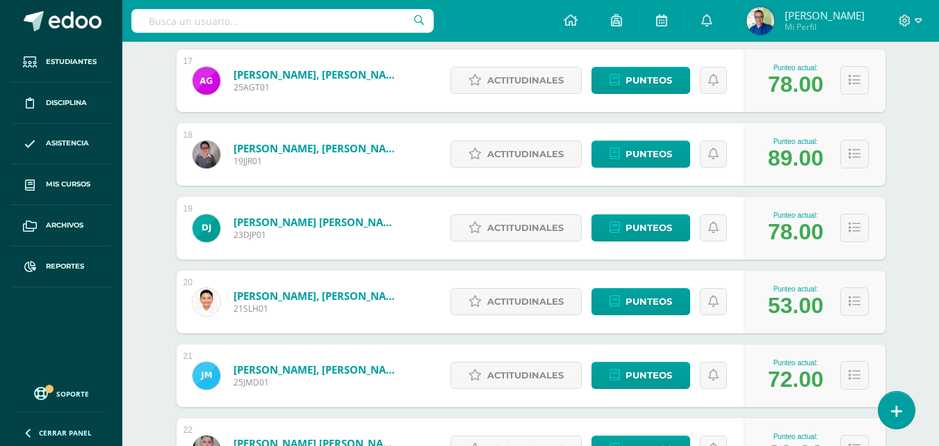
scroll to position [1085, 0]
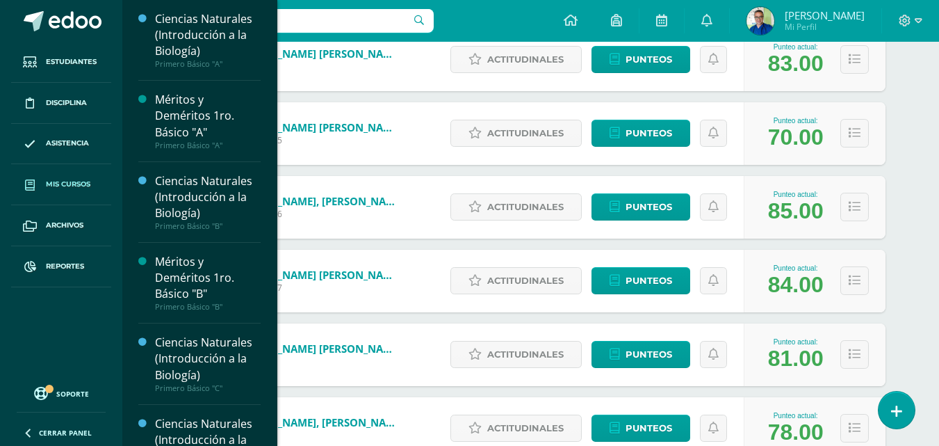
click at [58, 185] on span "Mis cursos" at bounding box center [68, 184] width 44 height 11
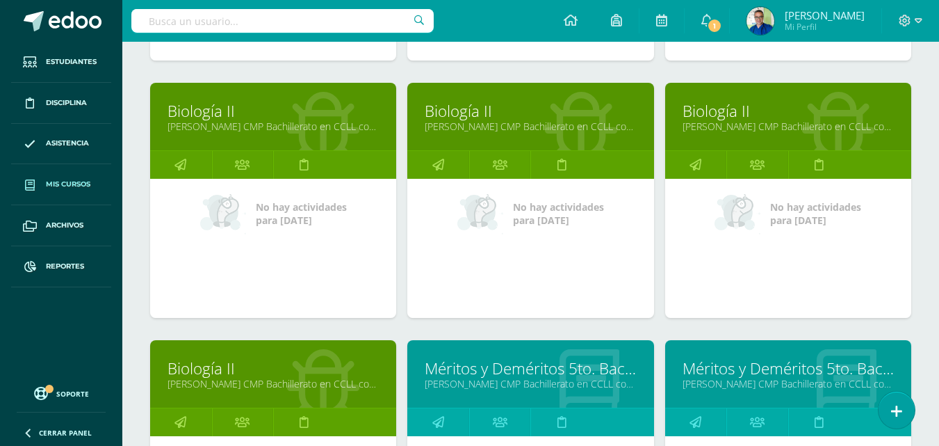
scroll to position [1740, 0]
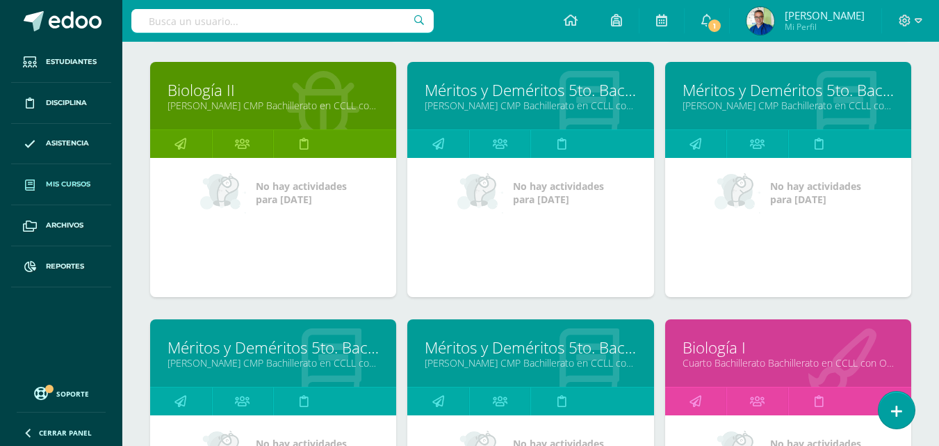
click at [515, 369] on link "[PERSON_NAME] CMP Bachillerato en CCLL con Orientación en Computación "D"" at bounding box center [530, 362] width 211 height 13
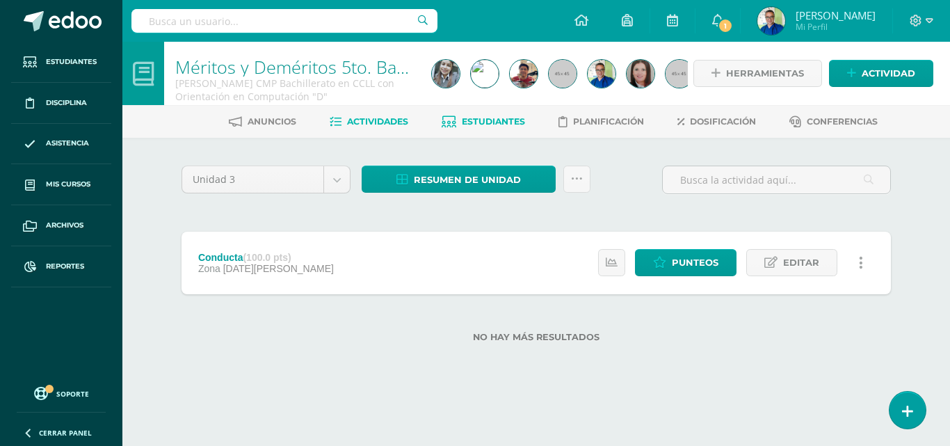
click at [495, 121] on span "Estudiantes" at bounding box center [493, 121] width 63 height 10
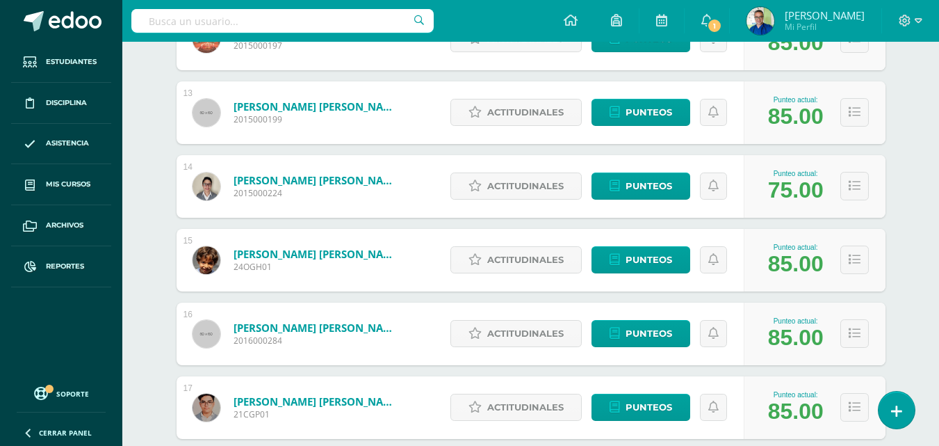
scroll to position [1384, 0]
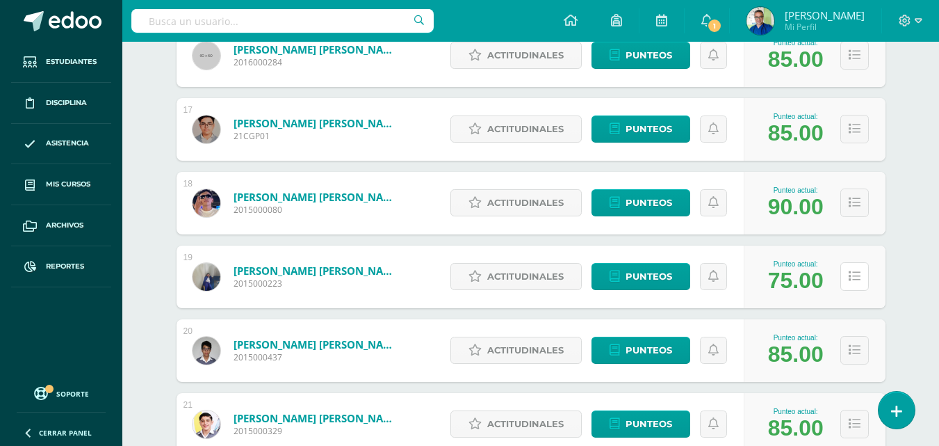
click at [848, 291] on button at bounding box center [855, 276] width 29 height 29
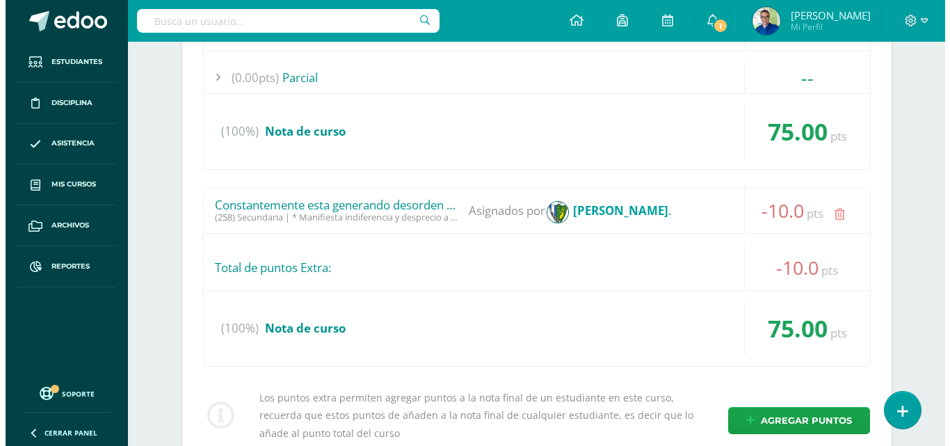
scroll to position [1870, 0]
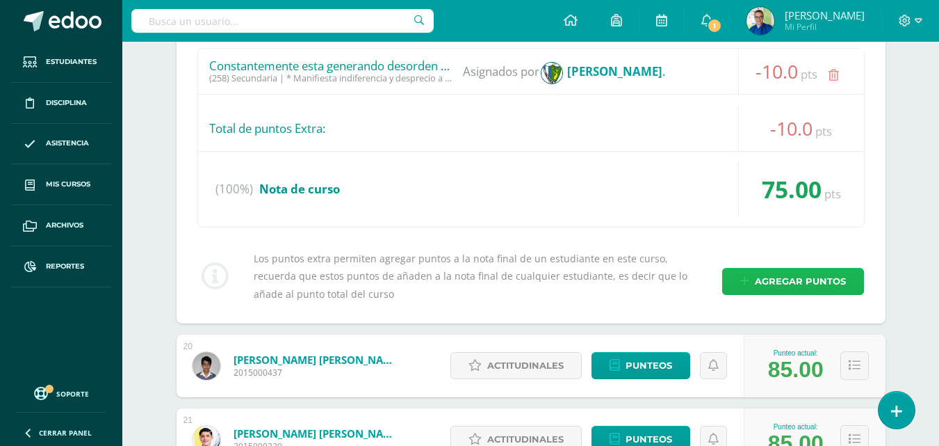
click at [759, 294] on span "Agregar puntos" at bounding box center [800, 281] width 91 height 26
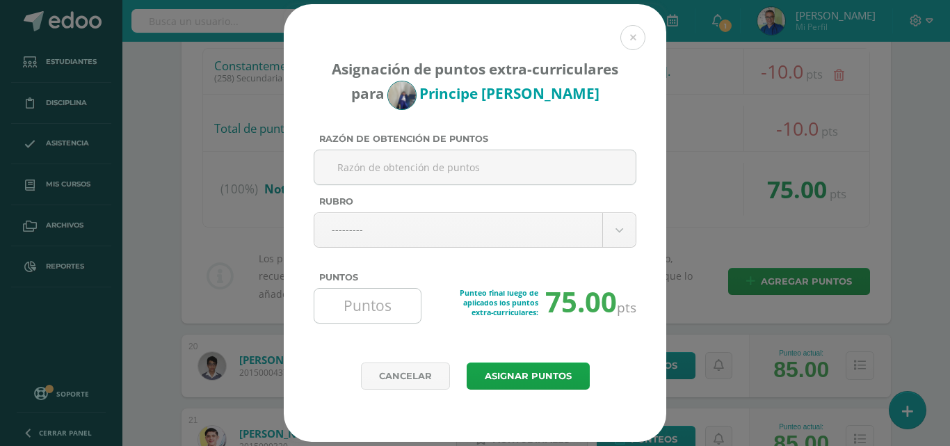
click at [381, 305] on input "Puntos" at bounding box center [367, 306] width 95 height 34
type input "3"
click at [403, 170] on input "Razón de obtención de puntos" at bounding box center [475, 167] width 310 height 34
type input "CONTRIBUCION MATERIALES LABORATORIO"
click at [519, 378] on button "Asignar puntos" at bounding box center [528, 375] width 123 height 27
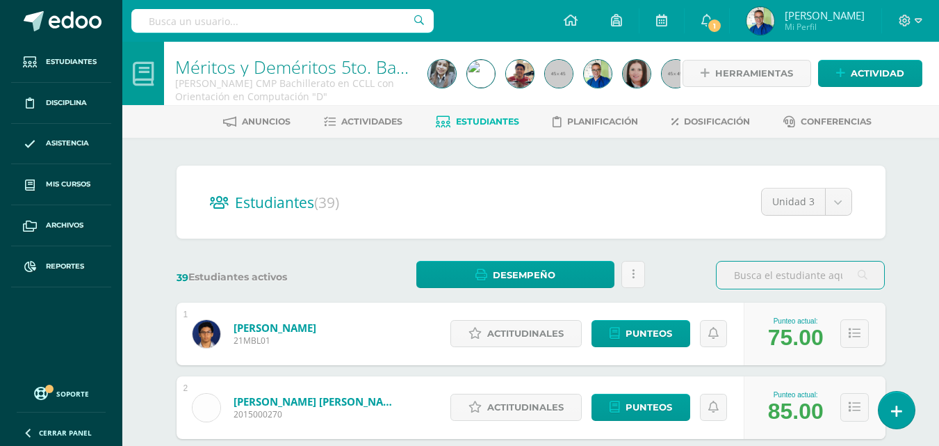
click at [264, 17] on input "text" at bounding box center [282, 21] width 302 height 24
type input "IAN ISMAEL"
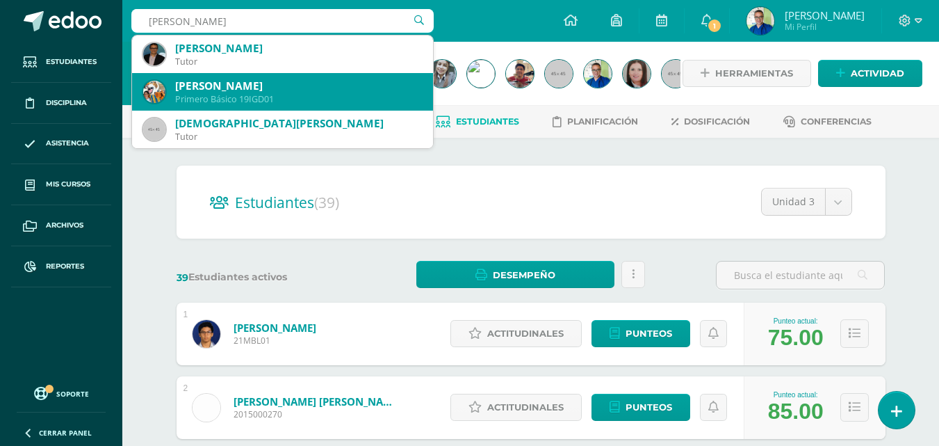
click at [257, 88] on div "Ian Ismael Garcia de León" at bounding box center [298, 86] width 247 height 15
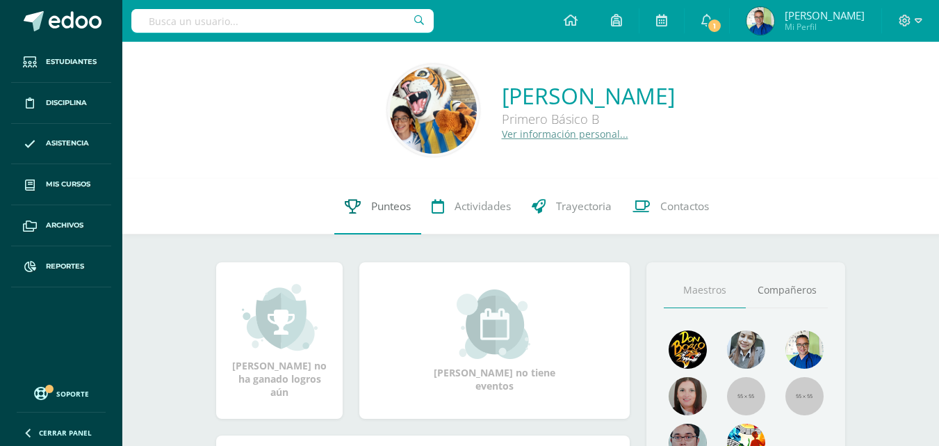
click at [376, 211] on span "Punteos" at bounding box center [391, 206] width 40 height 15
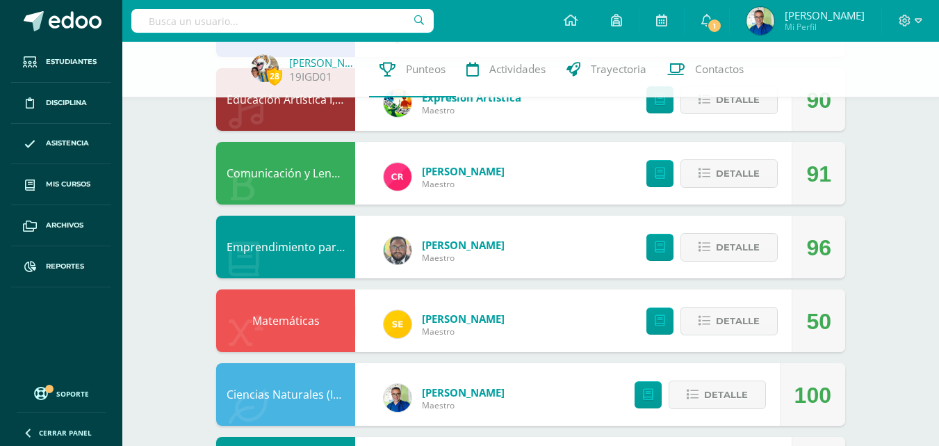
scroll to position [293, 0]
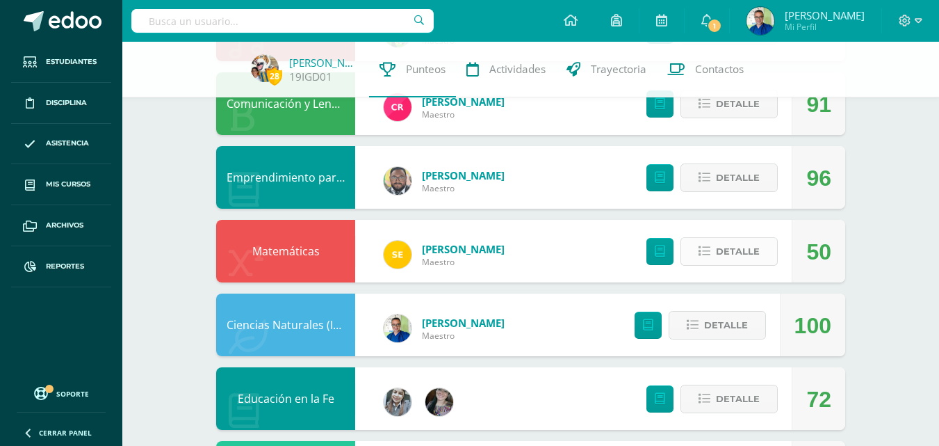
click at [719, 248] on span "Detalle" at bounding box center [738, 251] width 44 height 26
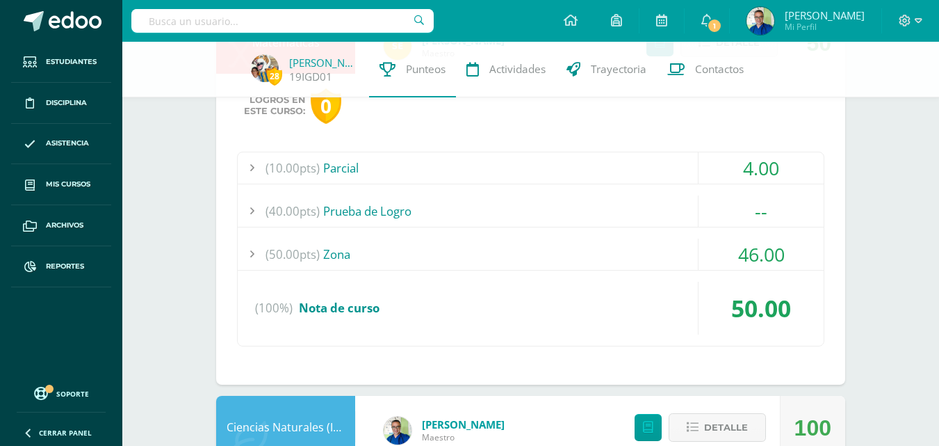
scroll to position [224, 0]
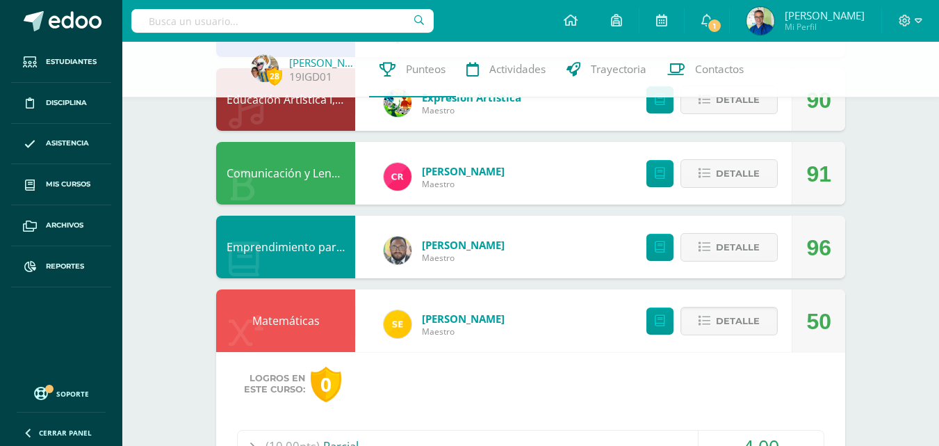
click at [334, 21] on input "text" at bounding box center [282, 21] width 302 height 24
type input "ANA HAYDE"
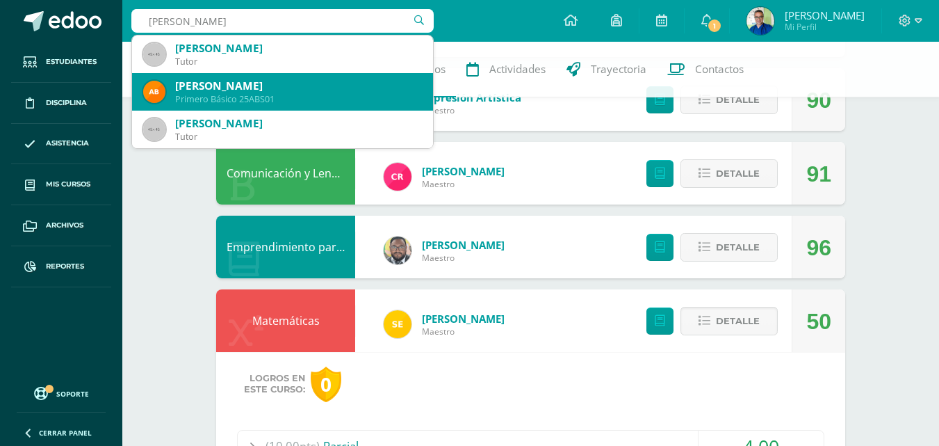
click at [295, 82] on div "Ana Haydeé Burgos Sandoval" at bounding box center [298, 86] width 247 height 15
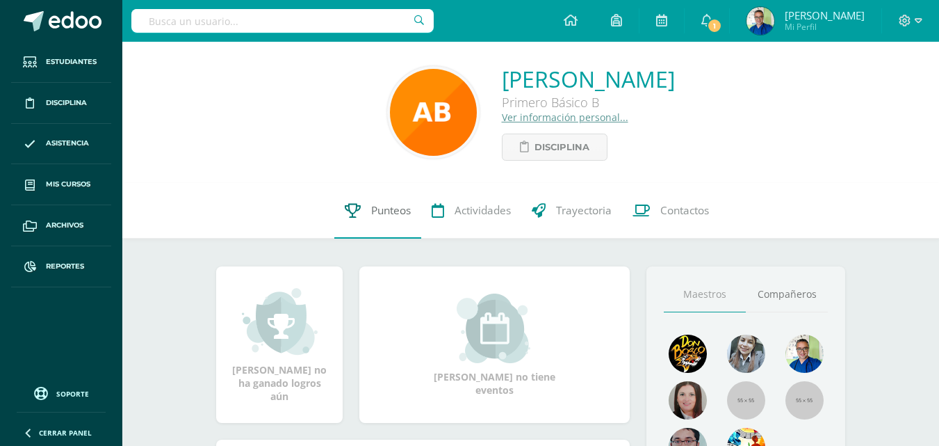
click at [384, 217] on span "Punteos" at bounding box center [391, 210] width 40 height 15
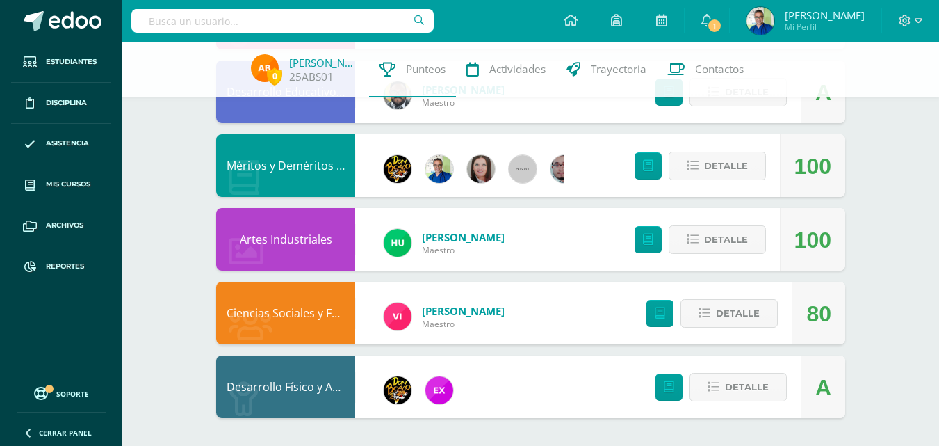
scroll to position [695, 0]
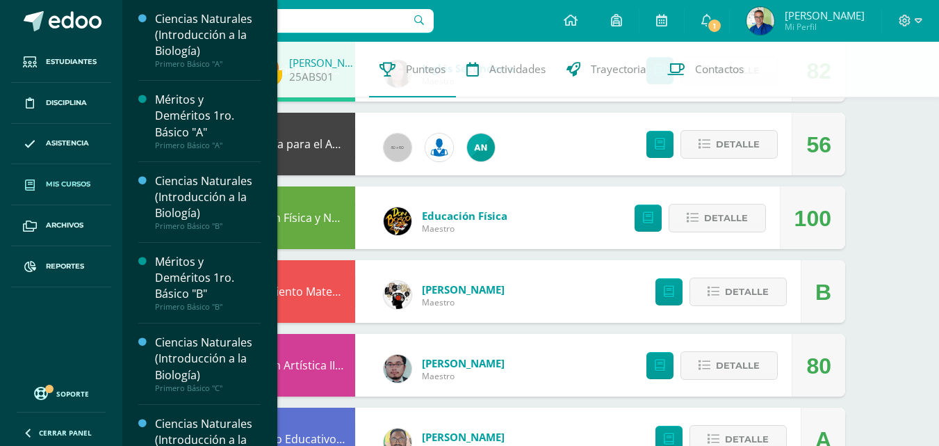
click at [70, 184] on span "Mis cursos" at bounding box center [68, 184] width 44 height 11
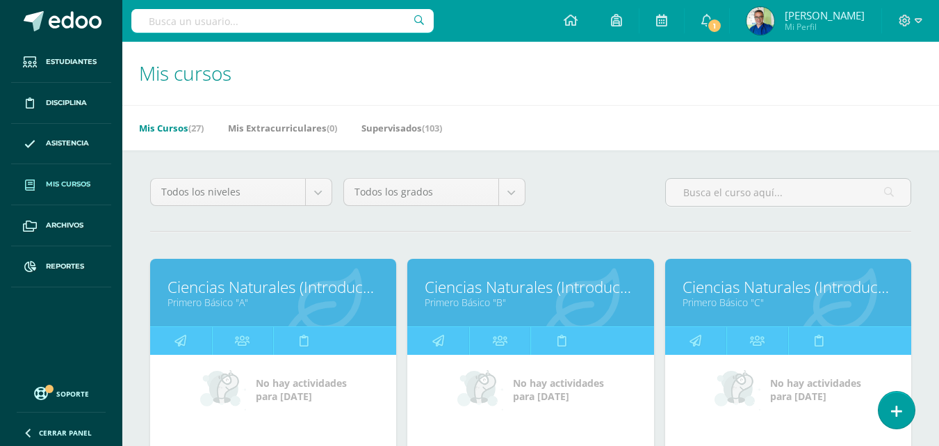
click at [924, 14] on div at bounding box center [910, 21] width 57 height 42
click at [917, 17] on icon at bounding box center [919, 21] width 8 height 13
click at [875, 95] on span "Cerrar sesión" at bounding box center [875, 94] width 63 height 13
